Goal: Information Seeking & Learning: Learn about a topic

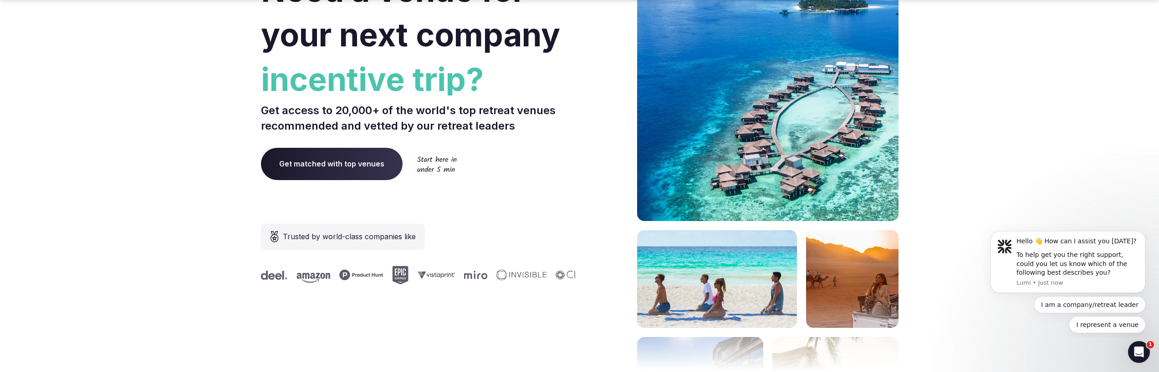
scroll to position [310, 0]
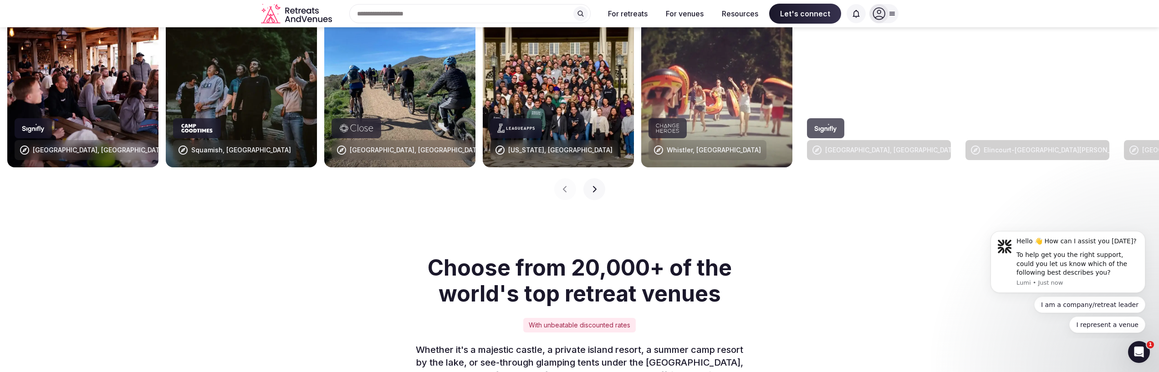
scroll to position [886, 0]
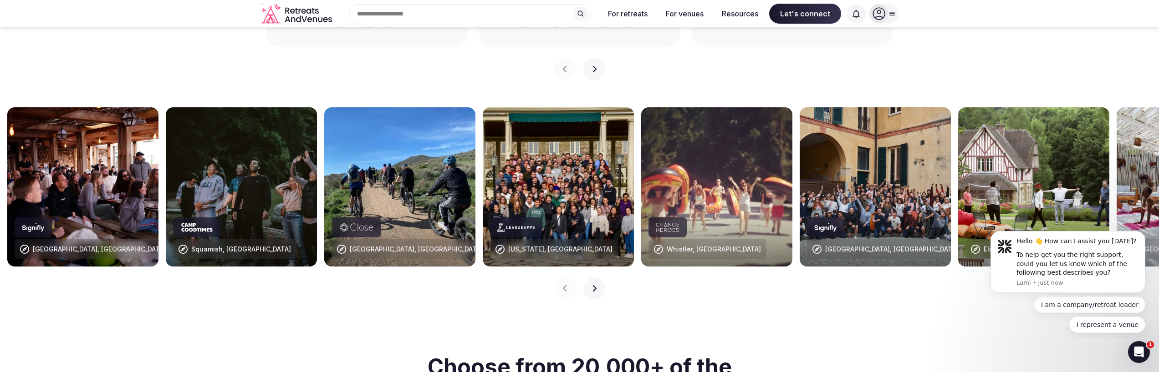
click at [559, 218] on img at bounding box center [558, 186] width 151 height 159
click at [538, 245] on div "[US_STATE], [GEOGRAPHIC_DATA]" at bounding box center [560, 249] width 104 height 9
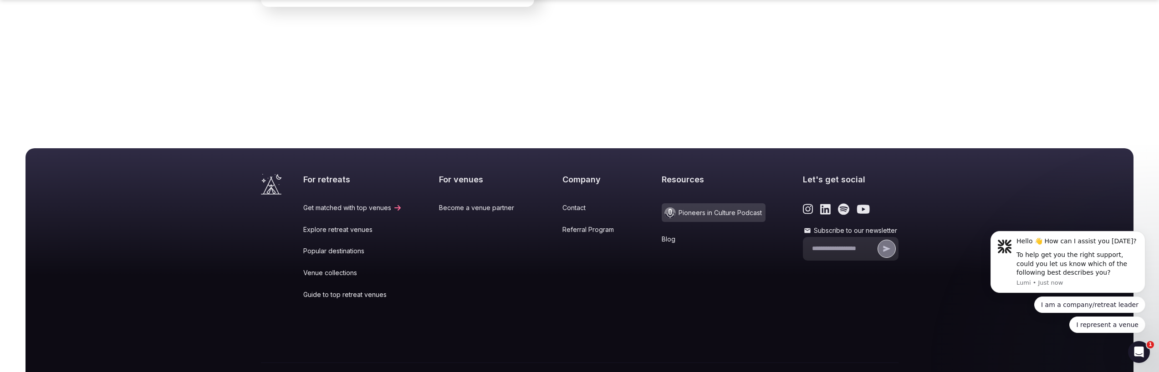
scroll to position [3820, 0]
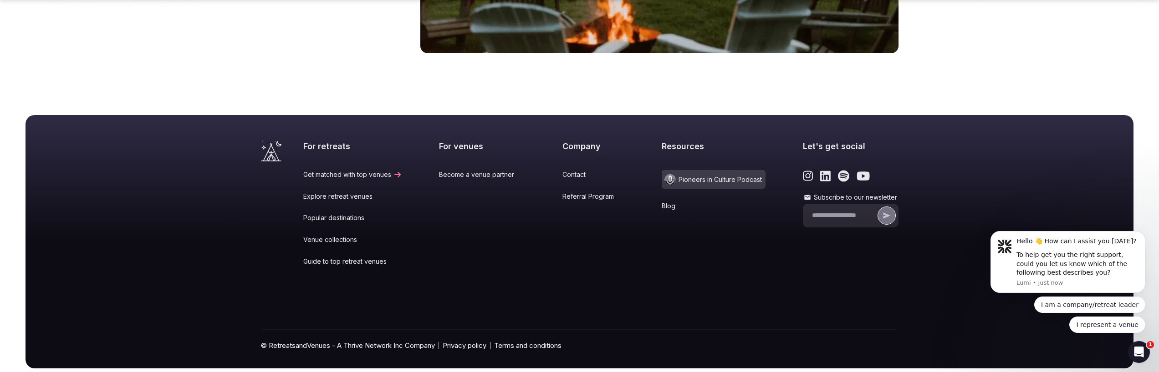
click at [337, 235] on link "Venue collections" at bounding box center [352, 239] width 99 height 9
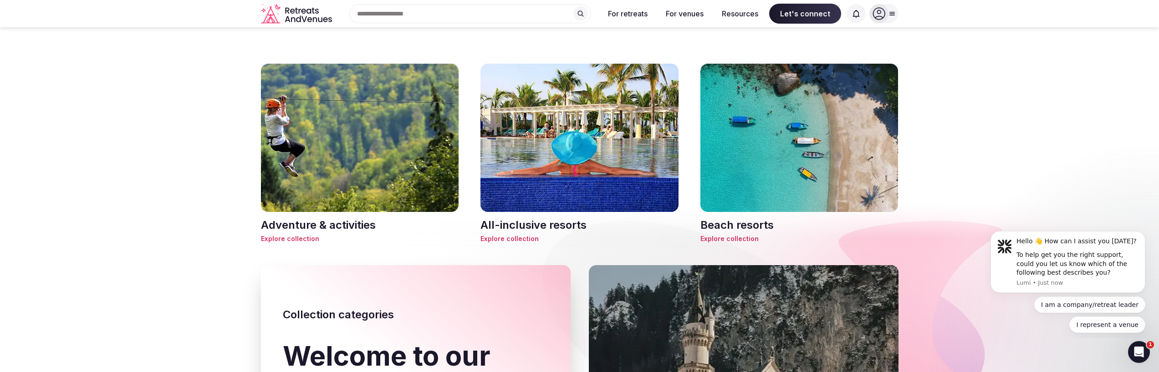
click at [562, 171] on img at bounding box center [579, 138] width 198 height 148
click at [511, 236] on span "Explore collection" at bounding box center [579, 238] width 198 height 9
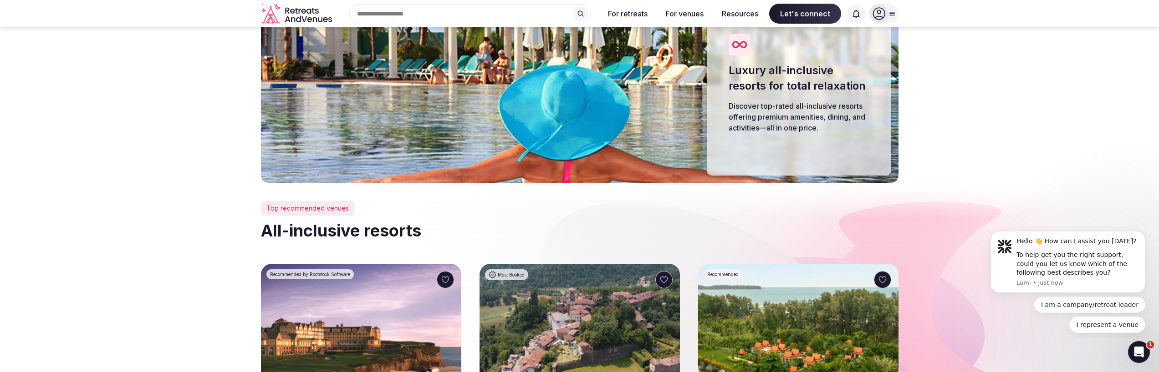
scroll to position [307, 0]
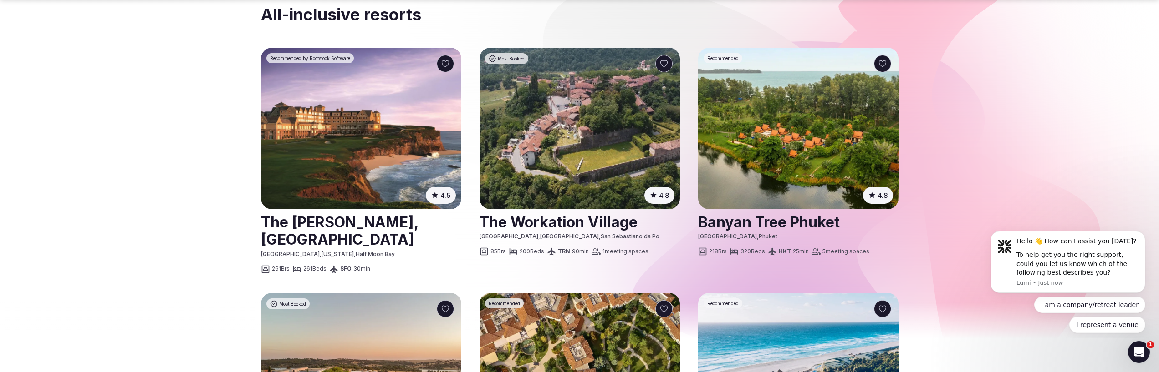
click at [292, 185] on img at bounding box center [361, 129] width 200 height 162
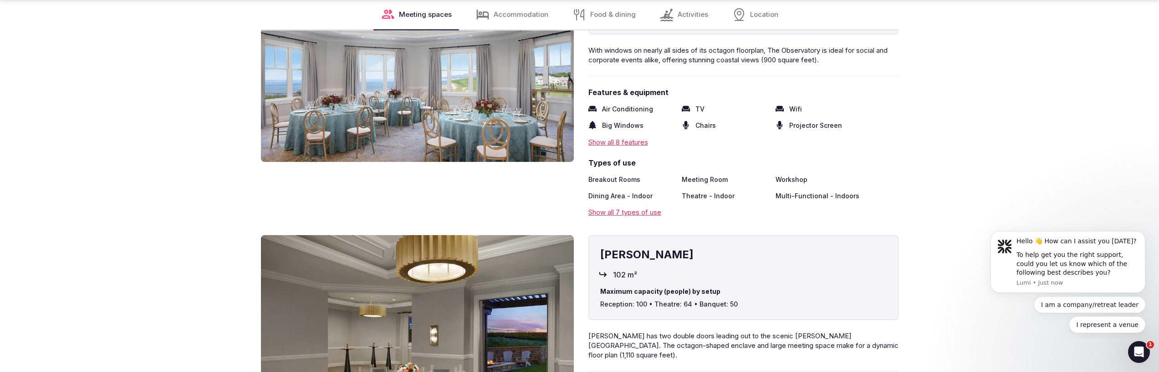
scroll to position [2009, 0]
